Goal: Task Accomplishment & Management: Manage account settings

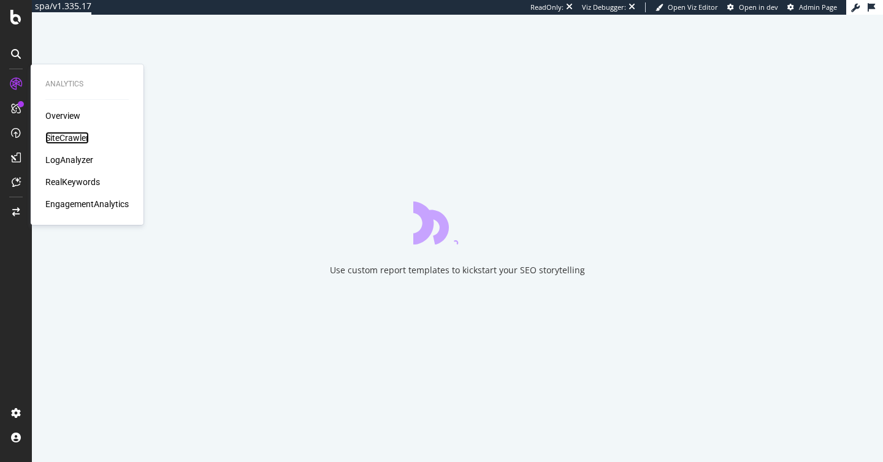
click at [73, 140] on div "SiteCrawler" at bounding box center [67, 138] width 44 height 12
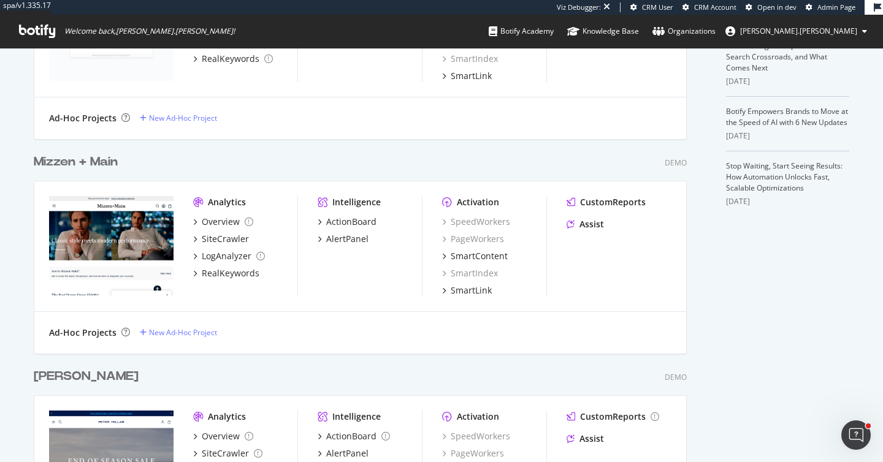
scroll to position [508, 0]
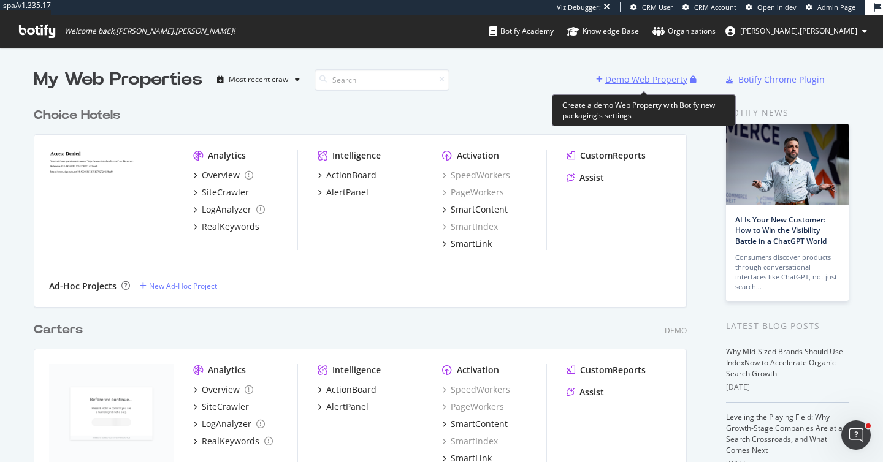
click at [622, 83] on div "Demo Web Property" at bounding box center [646, 80] width 82 height 12
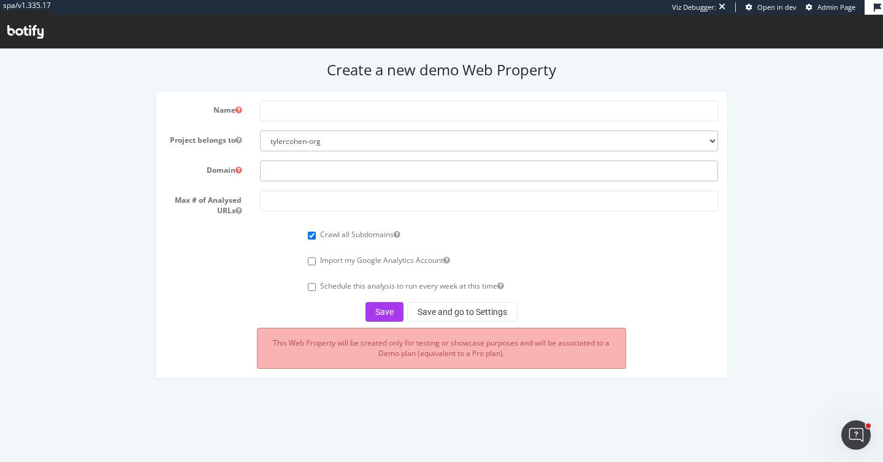
click at [284, 167] on input "text" at bounding box center [489, 171] width 458 height 21
paste input "[URL][DOMAIN_NAME]"
type input "[URL][DOMAIN_NAME]"
click at [277, 202] on input "number" at bounding box center [489, 201] width 458 height 21
type input "100000"
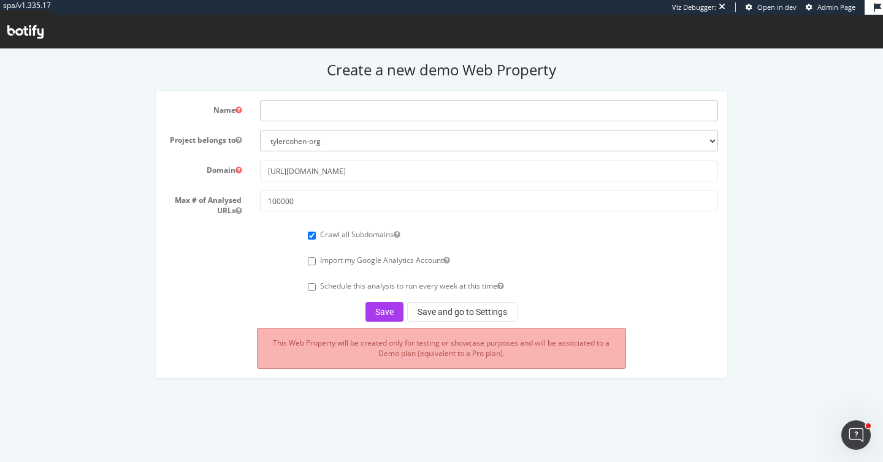
click at [277, 110] on input "text" at bounding box center [489, 111] width 458 height 21
type input "Brooklinen"
click at [431, 308] on button "Save and go to Settings" at bounding box center [462, 312] width 110 height 20
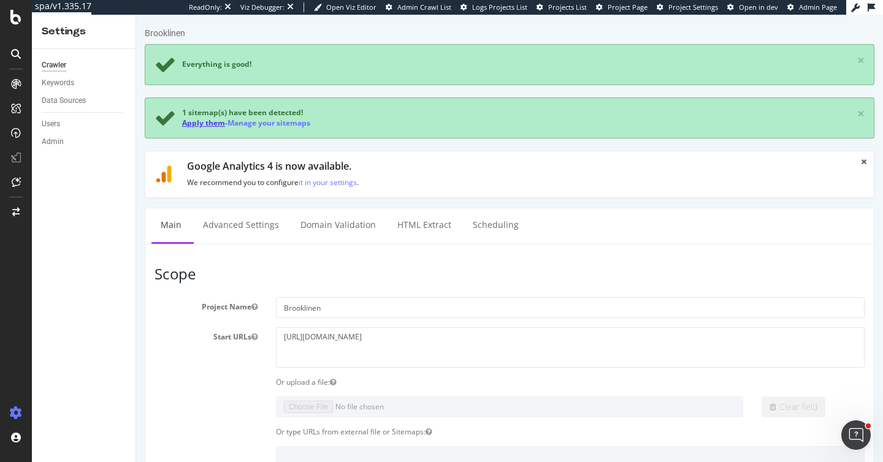
click at [205, 123] on link "Apply them" at bounding box center [203, 123] width 43 height 10
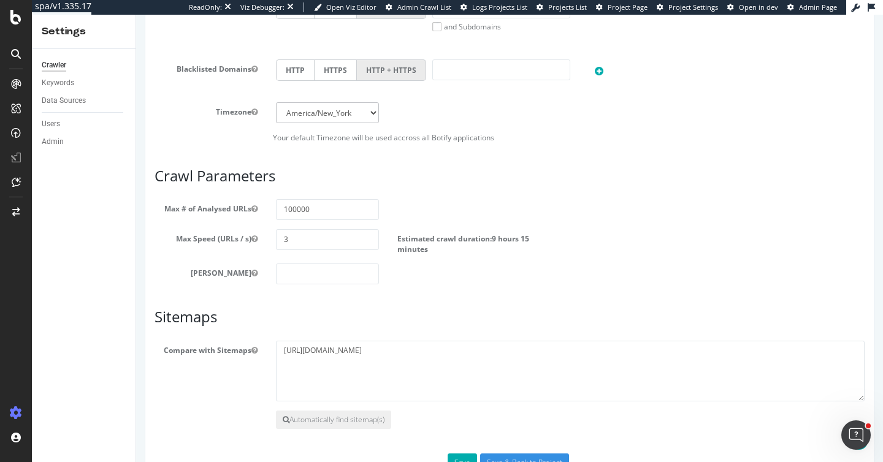
scroll to position [593, 0]
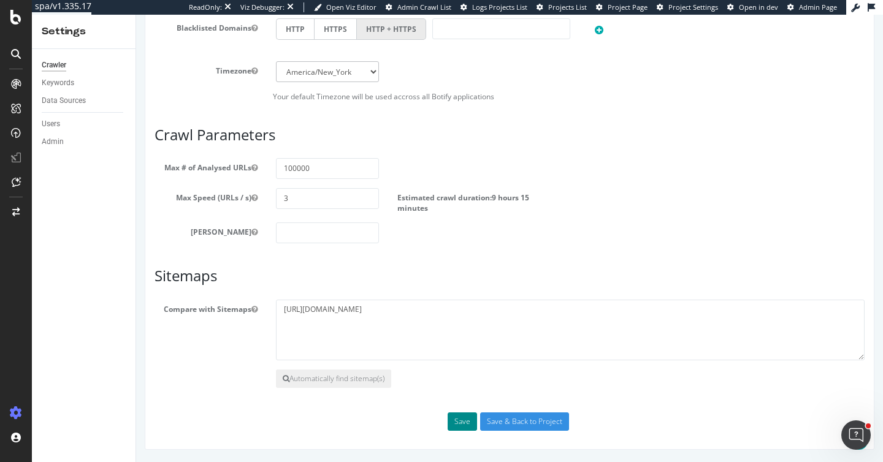
click at [466, 417] on button "Save" at bounding box center [462, 422] width 29 height 18
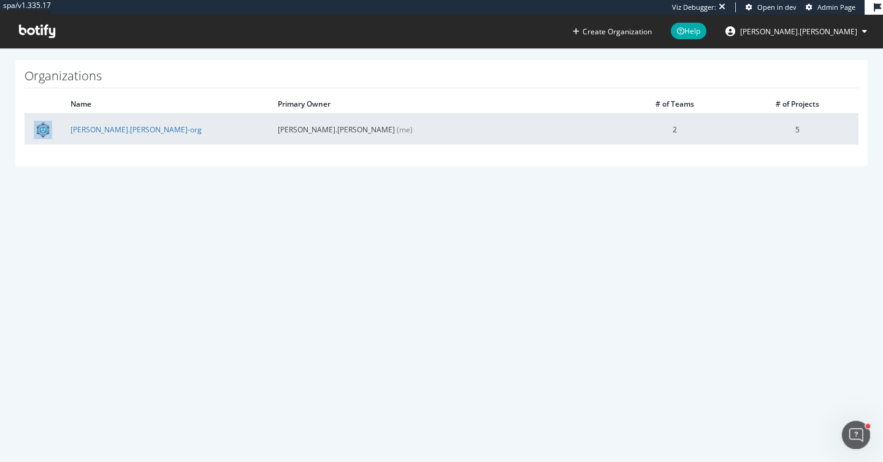
click at [101, 135] on td "[PERSON_NAME].[PERSON_NAME]-org" at bounding box center [164, 129] width 207 height 31
click at [101, 134] on link "tyler.cohen-org" at bounding box center [136, 129] width 131 height 10
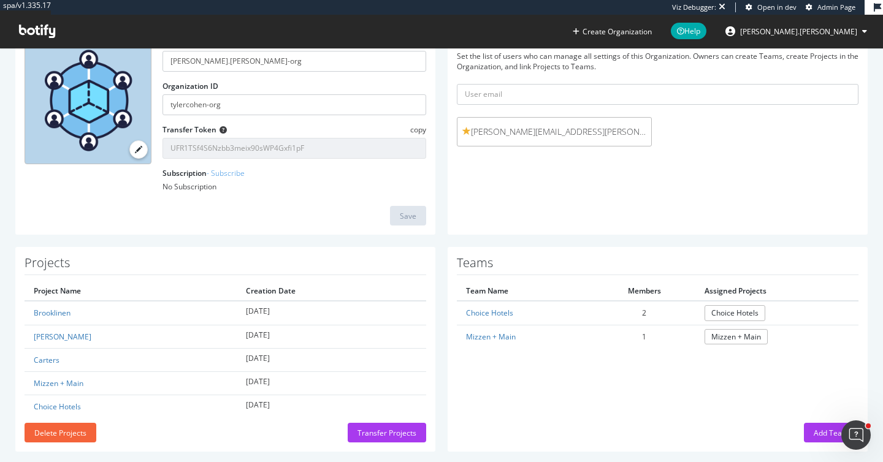
scroll to position [109, 0]
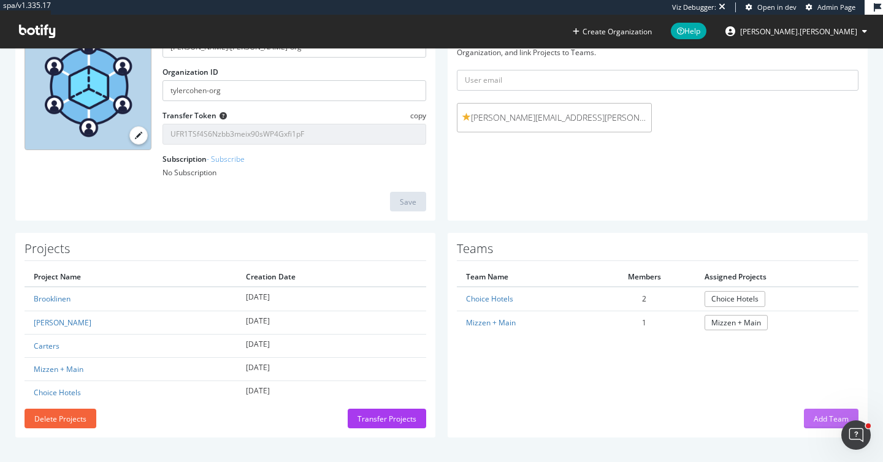
click at [825, 422] on div "Add Team" at bounding box center [831, 419] width 35 height 10
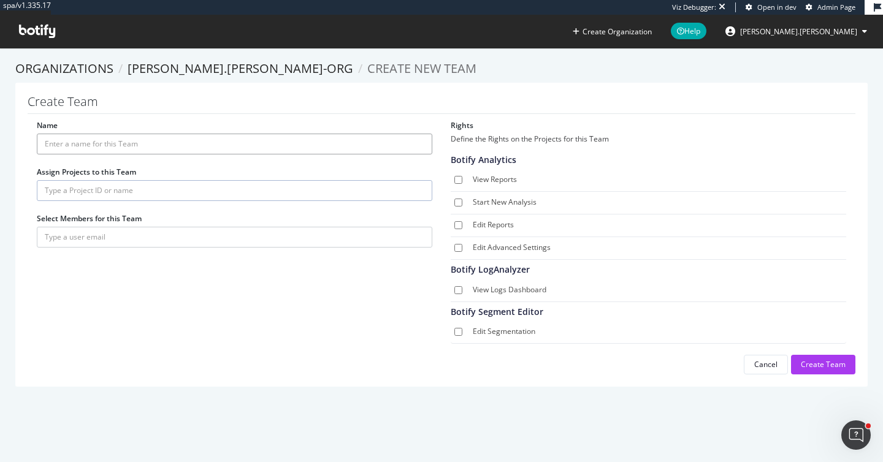
click at [78, 149] on input "Name" at bounding box center [235, 144] width 396 height 21
type input "r"
type input "Brooklinen"
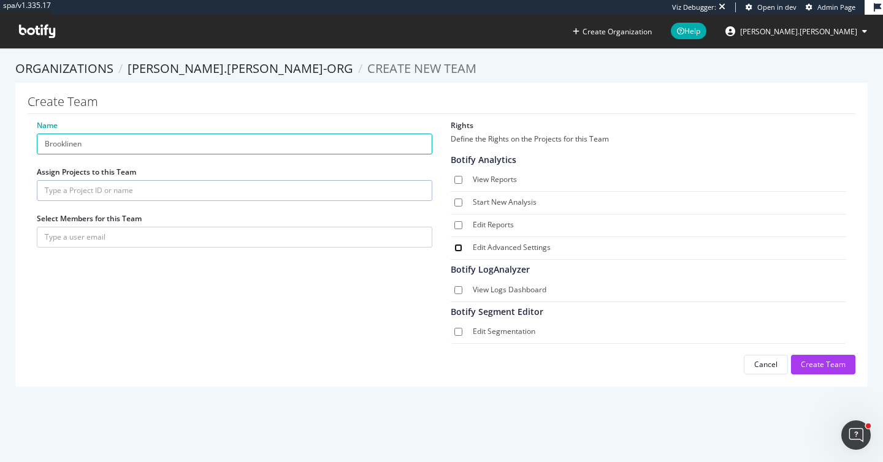
click at [457, 249] on input "Edit Advanced Settings" at bounding box center [458, 248] width 8 height 8
checkbox input "true"
click at [809, 367] on div "Create Team" at bounding box center [823, 364] width 45 height 10
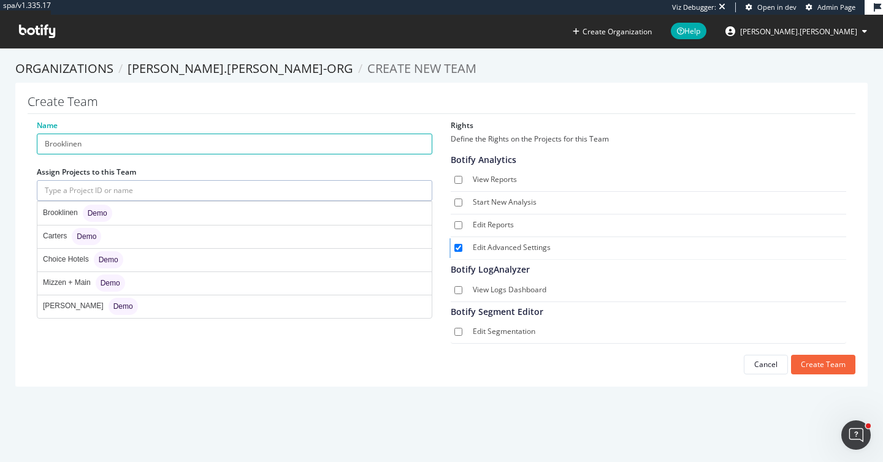
click at [82, 188] on input "text" at bounding box center [235, 190] width 396 height 21
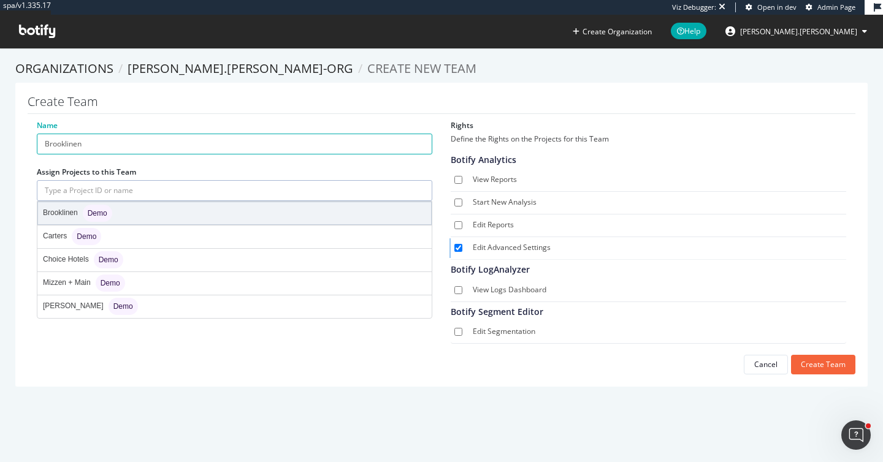
click at [65, 215] on div "Brooklinen Demo" at bounding box center [77, 213] width 69 height 17
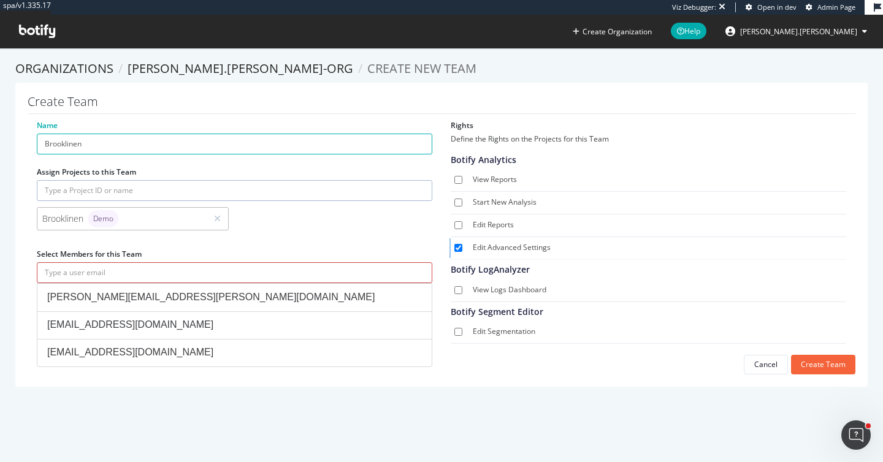
click at [63, 269] on input "text" at bounding box center [235, 272] width 396 height 21
click at [67, 275] on input "text" at bounding box center [235, 272] width 396 height 21
paste input "laura.savagefinch@brooklinen.com"
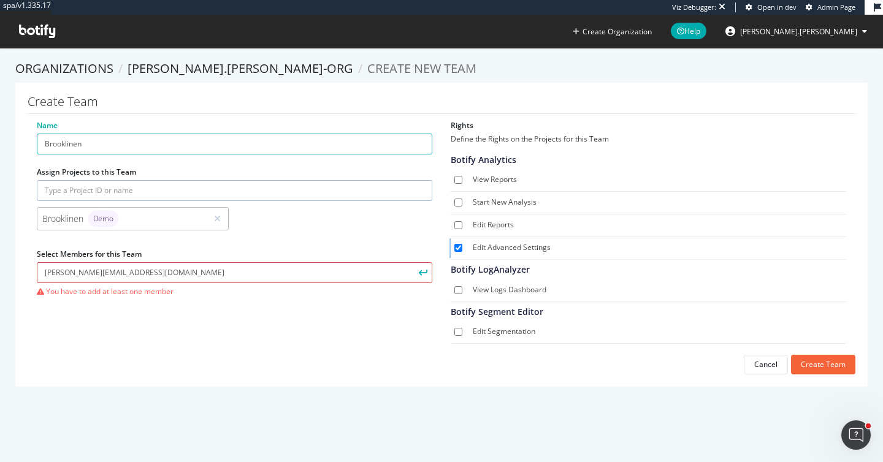
type input "laura.savagefinch@brooklinen.com"
click at [419, 270] on icon "submit" at bounding box center [423, 272] width 9 height 7
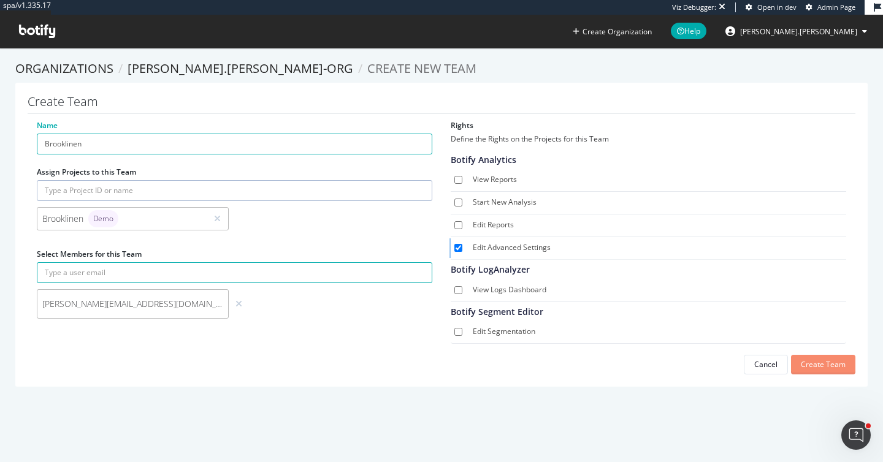
click at [834, 361] on div "Create Team" at bounding box center [823, 364] width 45 height 10
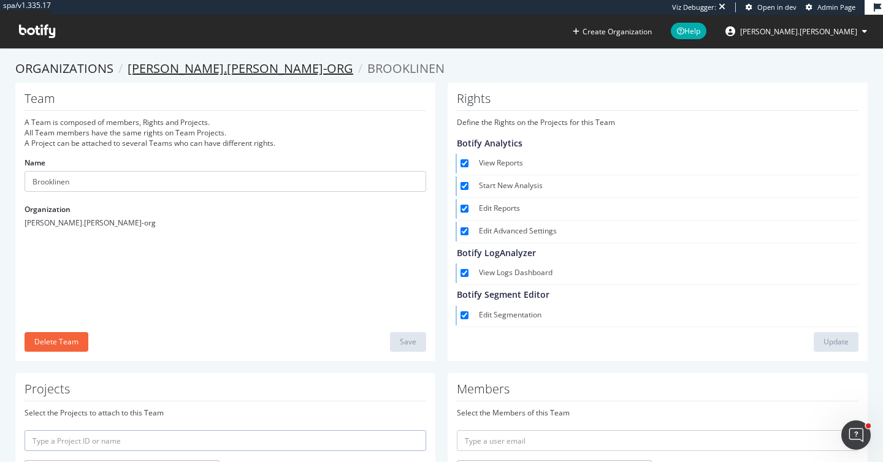
click at [165, 67] on link "tyler.cohen-org" at bounding box center [241, 68] width 226 height 17
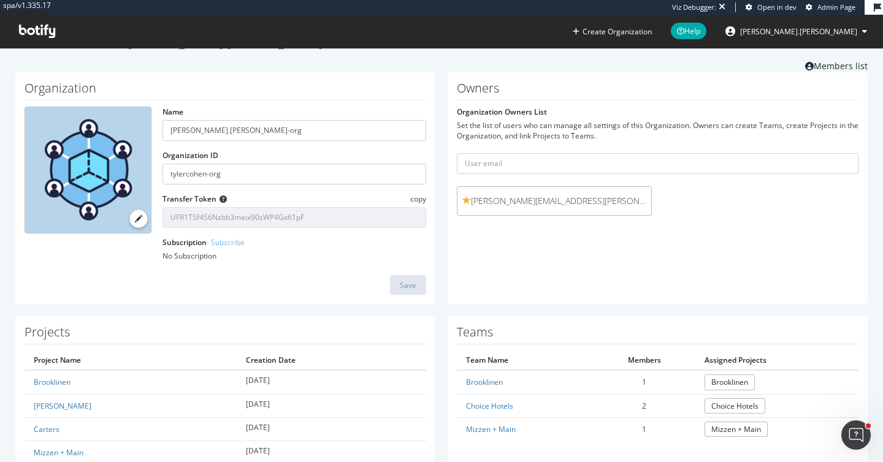
scroll to position [33, 0]
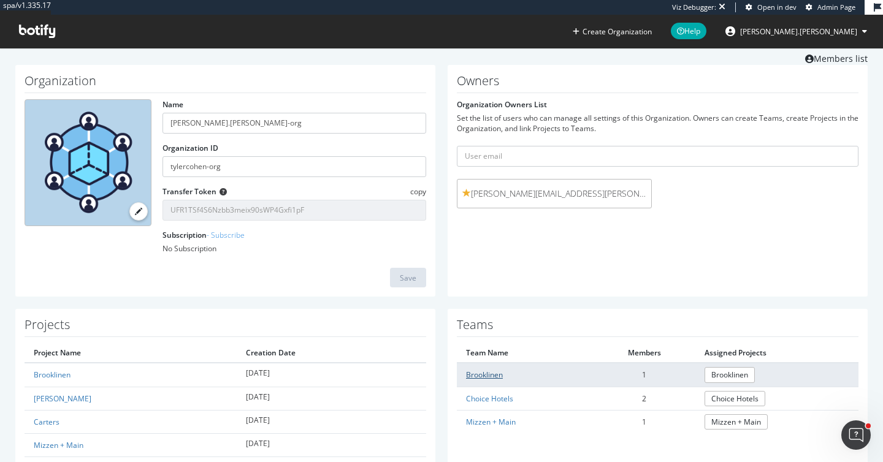
click at [483, 375] on link "Brooklinen" at bounding box center [484, 375] width 37 height 10
